Goal: Information Seeking & Learning: Learn about a topic

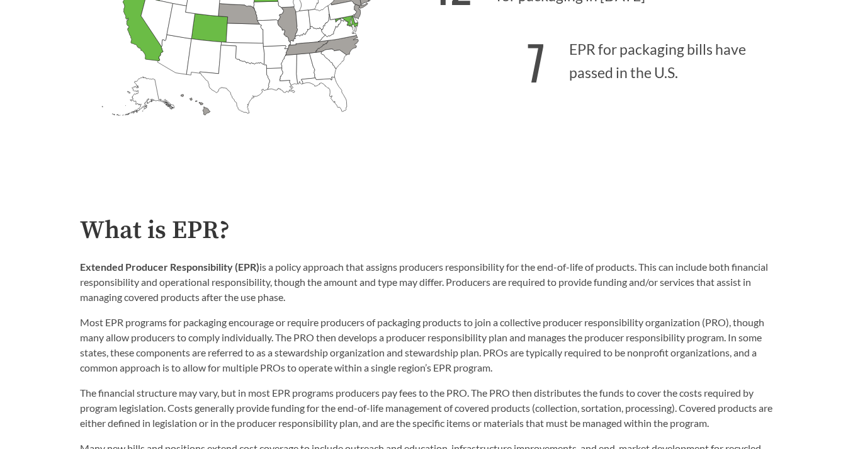
scroll to position [532, 0]
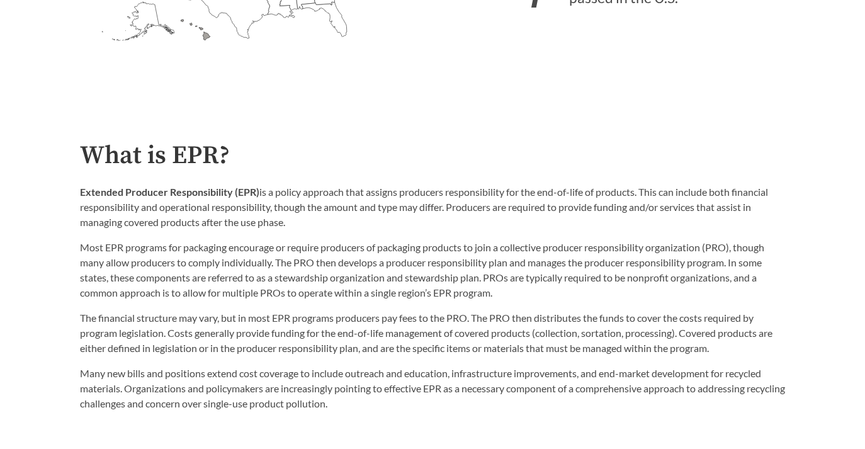
drag, startPoint x: 76, startPoint y: 188, endPoint x: 301, endPoint y: 222, distance: 227.8
click at [301, 222] on div "What is EPR? Extended Producer Responsibility (EPR) is a policy approach that a…" at bounding box center [432, 276] width 725 height 269
copy p "Extended Producer Responsibility (EPR) is a policy approach that assigns produc…"
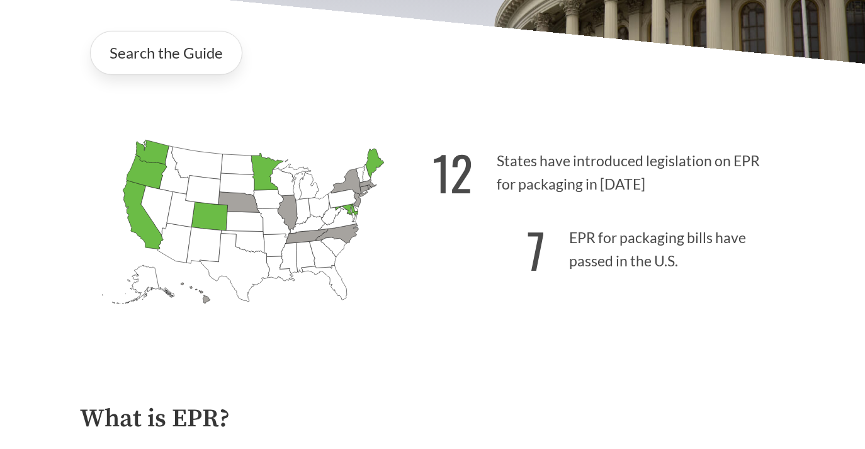
scroll to position [270, 0]
click at [230, 163] on icon "[US_STATE] Introduced:" at bounding box center [237, 163] width 33 height 21
